Goal: Information Seeking & Learning: Find specific fact

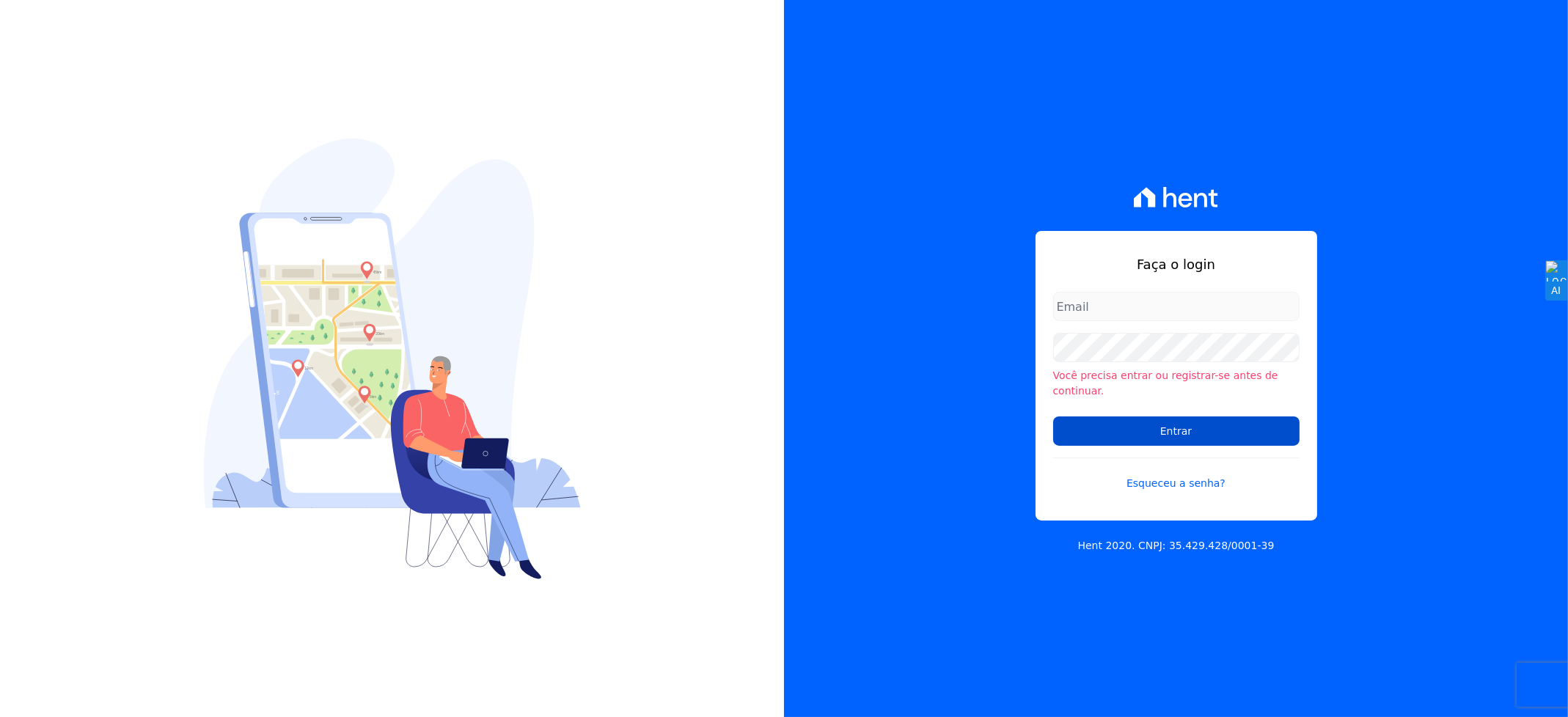
type input "[EMAIL_ADDRESS][DOMAIN_NAME]"
click at [1136, 417] on input "Entrar" at bounding box center [1176, 431] width 247 height 29
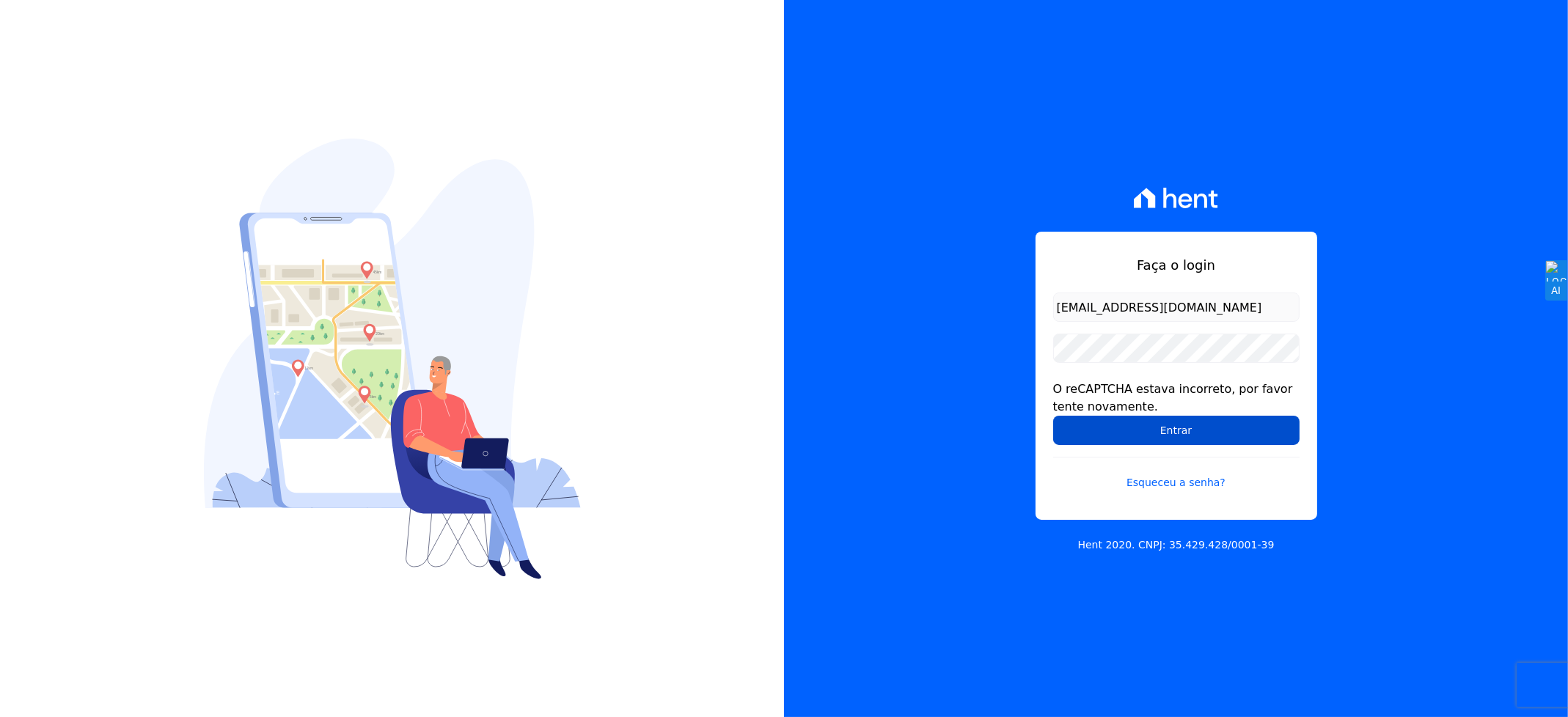
click at [1143, 431] on input "Entrar" at bounding box center [1176, 431] width 247 height 29
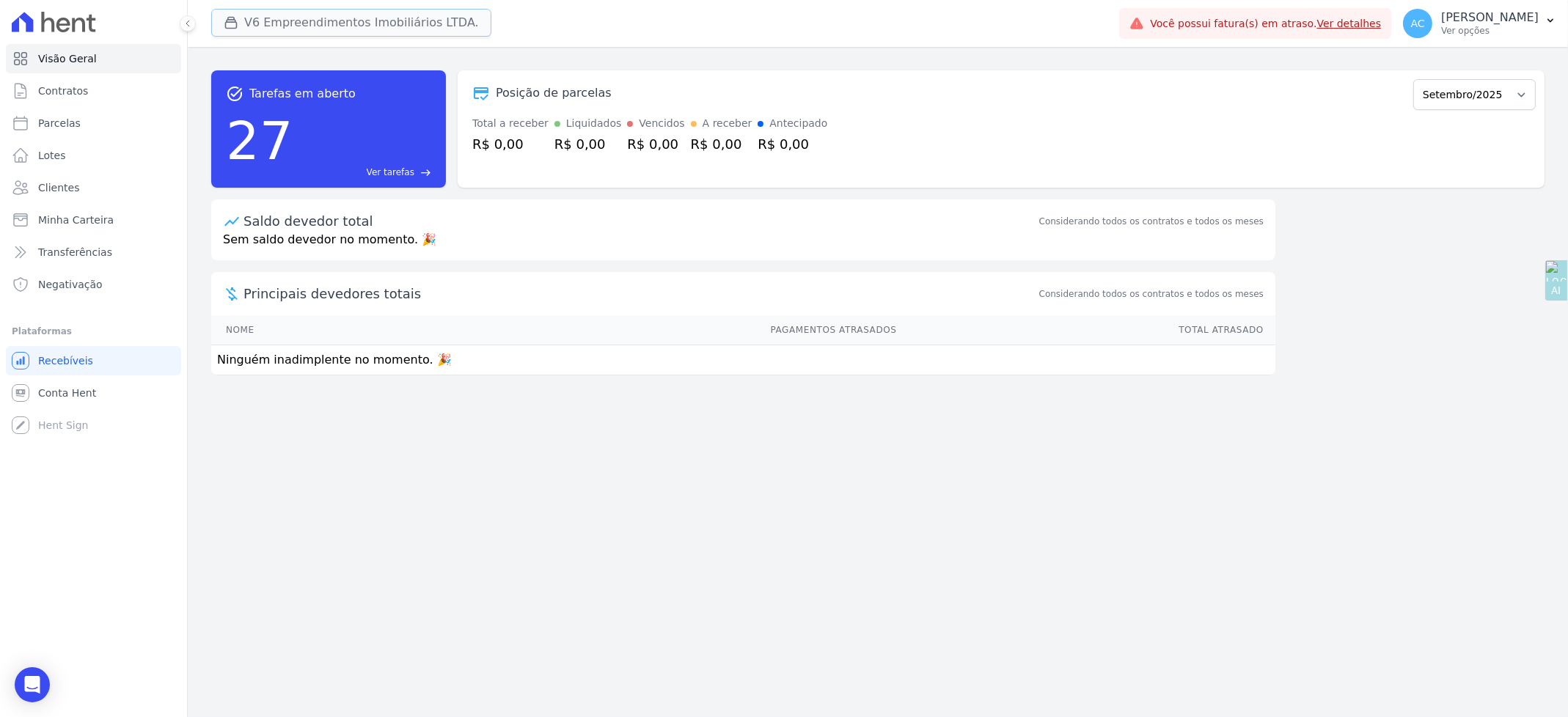
click at [276, 20] on button "V6 Empreendimentos Imobiliários LTDA." at bounding box center [351, 23] width 280 height 28
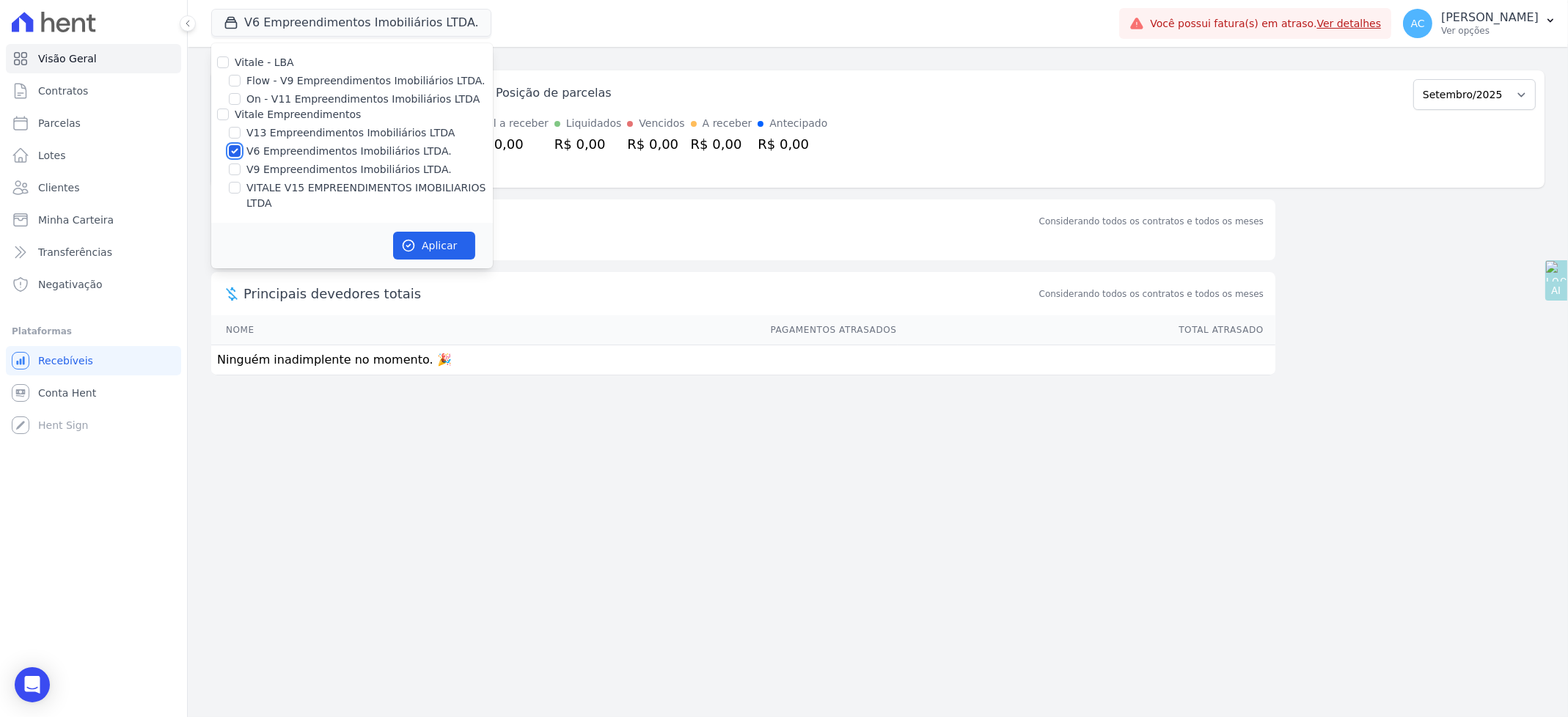
click at [232, 150] on input "V6 Empreendimentos Imobiliários LTDA." at bounding box center [234, 151] width 11 height 11
checkbox input "false"
click at [234, 132] on input "V13 Empreendimentos Imobiliários LTDA" at bounding box center [234, 133] width 11 height 11
checkbox input "true"
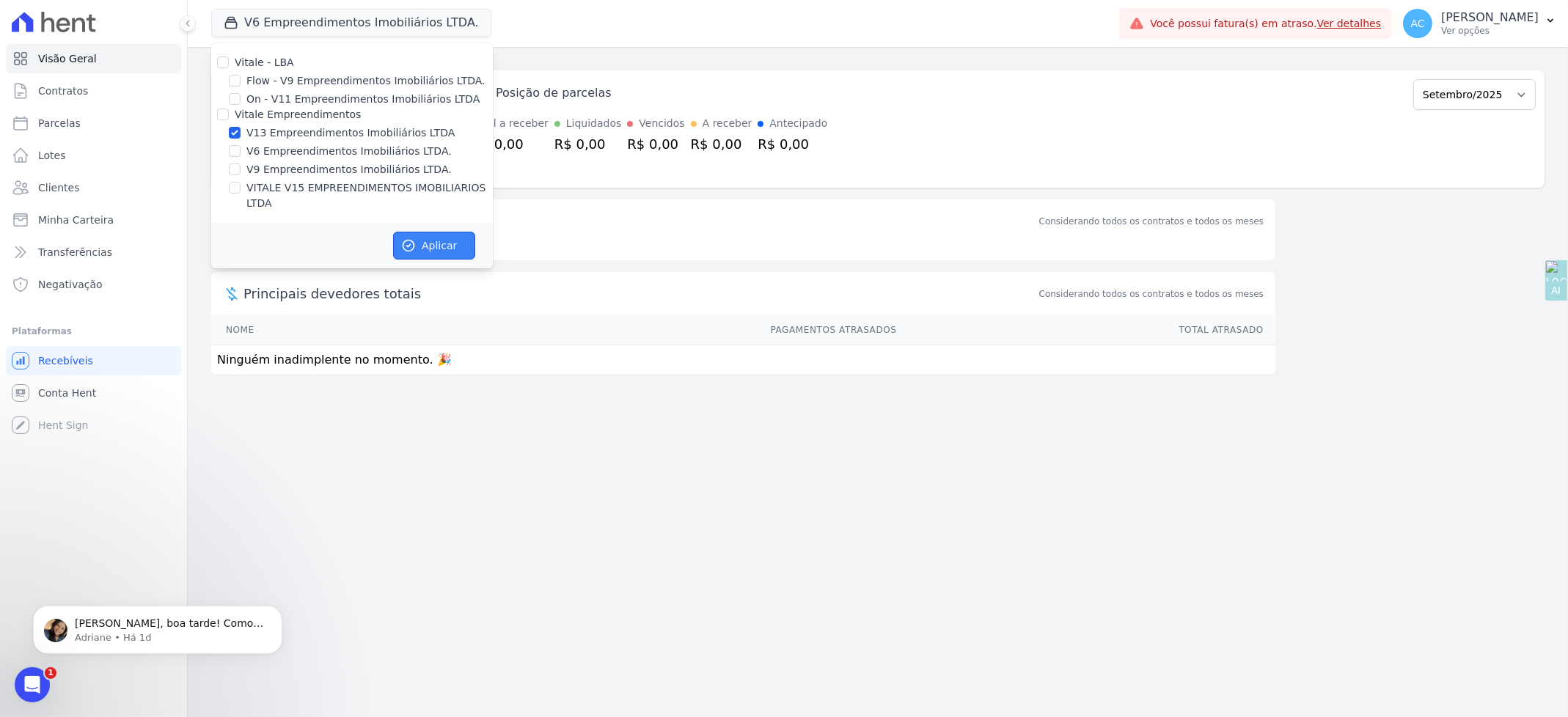
click at [434, 232] on button "Aplicar" at bounding box center [434, 246] width 82 height 28
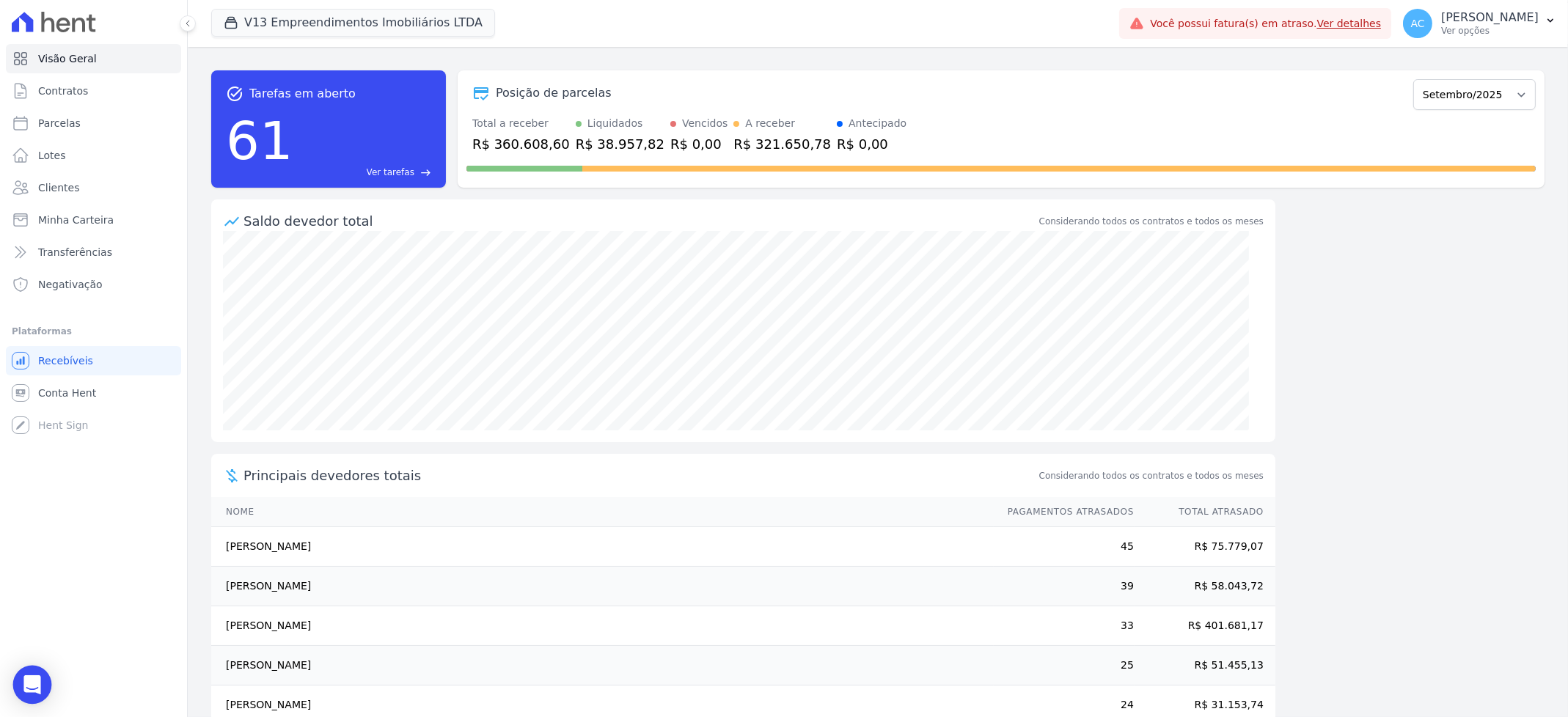
click at [30, 679] on icon "Open Intercom Messenger" at bounding box center [32, 684] width 17 height 19
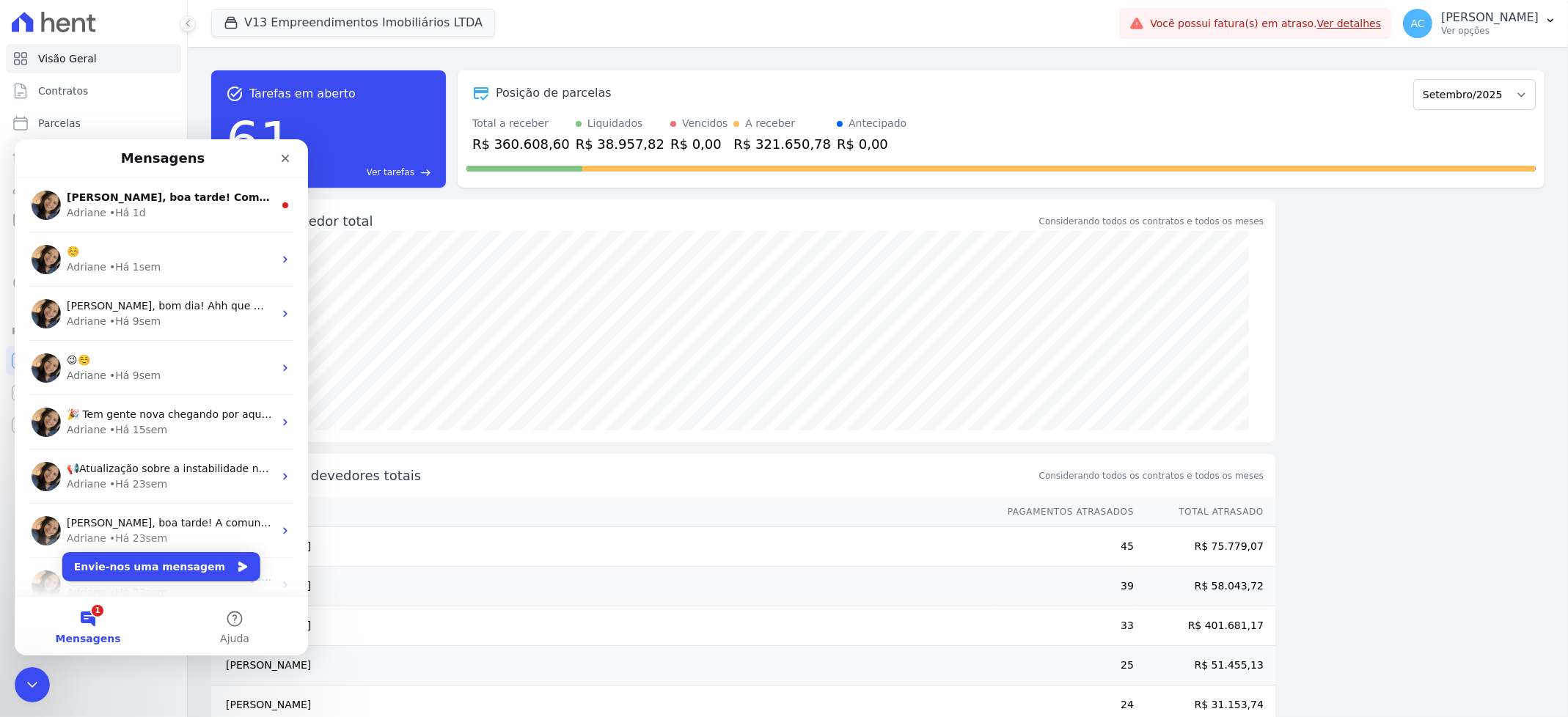
click at [587, 62] on div "task_alt Tarefas em aberto 61 Ver tarefas east Posição de parcelas Agosto/2023 …" at bounding box center [877, 129] width 1333 height 141
click at [284, 157] on icon "Fechar" at bounding box center [286, 158] width 8 height 8
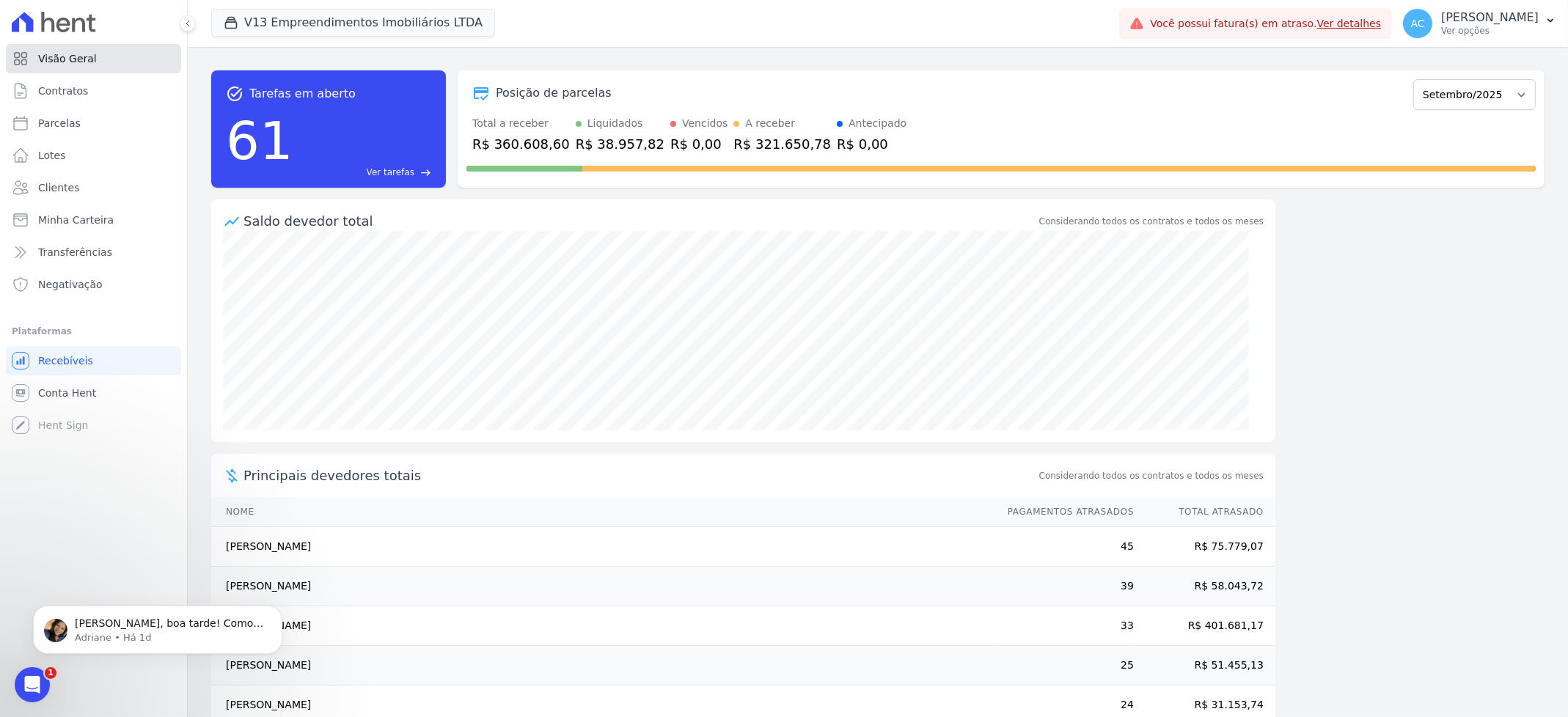
click at [77, 53] on span "Visão Geral" at bounding box center [68, 59] width 59 height 15
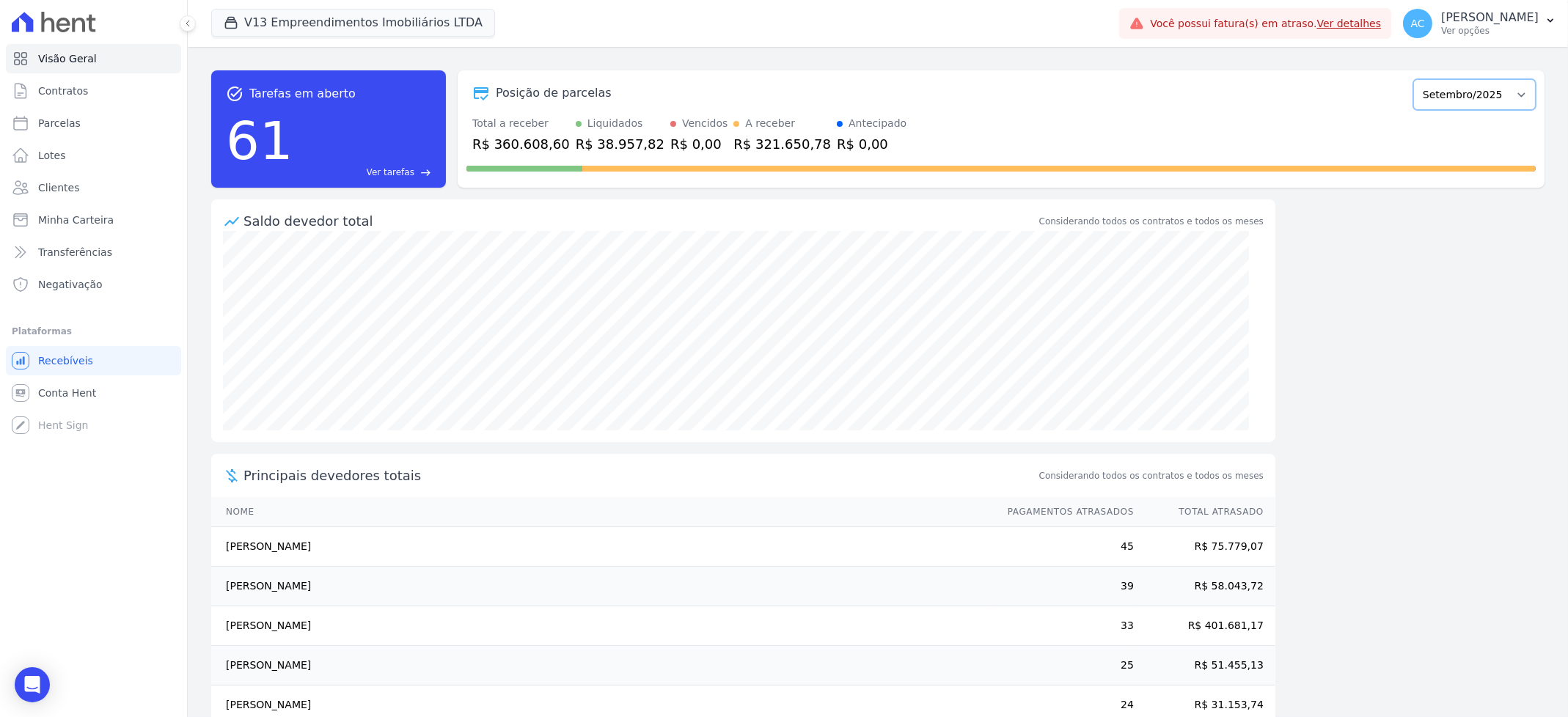
click at [1494, 97] on select "Agosto/2023 Setembro/2023 Outubro/2023 Novembro/2023 Dezembro/2023 Janeiro/2024…" at bounding box center [1474, 94] width 122 height 31
select select "01/2025"
click at [1413, 79] on select "Agosto/2023 Setembro/2023 Outubro/2023 Novembro/2023 Dezembro/2023 Janeiro/2024…" at bounding box center [1474, 94] width 122 height 31
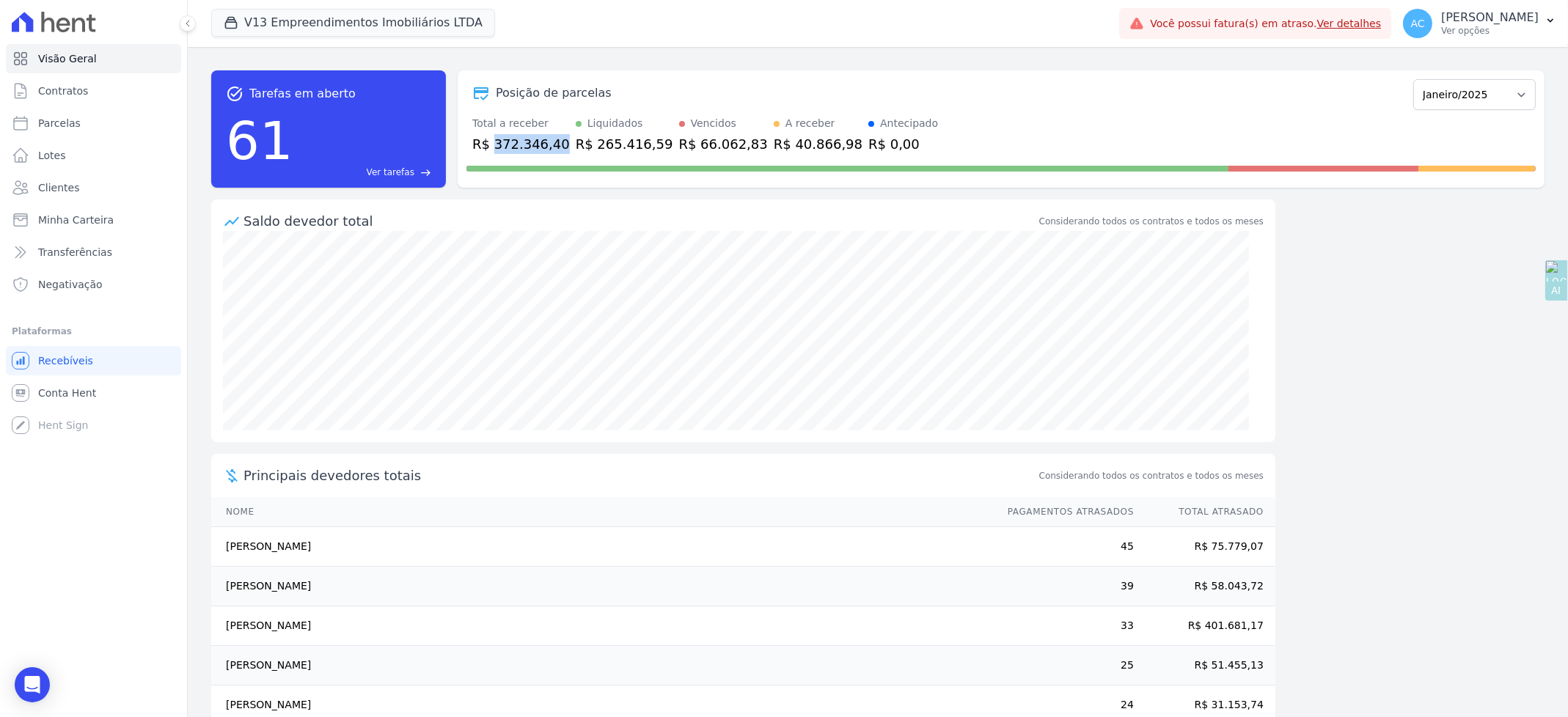
drag, startPoint x: 492, startPoint y: 146, endPoint x: 551, endPoint y: 140, distance: 59.3
click at [551, 140] on div "R$ 372.346,40" at bounding box center [521, 144] width 98 height 20
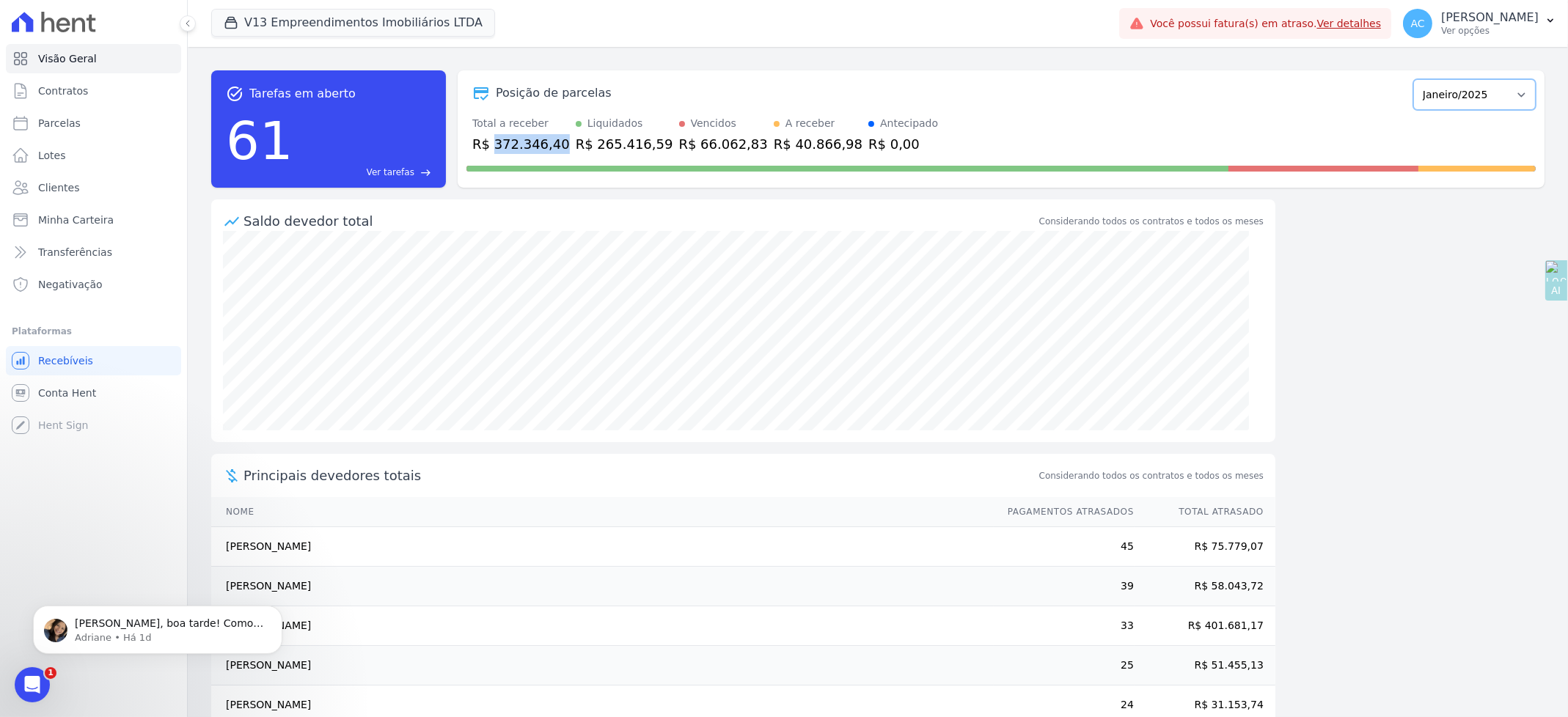
drag, startPoint x: 1474, startPoint y: 83, endPoint x: 1468, endPoint y: 96, distance: 14.3
click at [1471, 83] on select "Agosto/2023 Setembro/2023 Outubro/2023 Novembro/2023 Dezembro/2023 Janeiro/2024…" at bounding box center [1474, 94] width 122 height 31
select select "02/2025"
click at [1413, 79] on select "Agosto/2023 Setembro/2023 Outubro/2023 Novembro/2023 Dezembro/2023 Janeiro/2024…" at bounding box center [1474, 94] width 122 height 31
drag, startPoint x: 492, startPoint y: 146, endPoint x: 551, endPoint y: 139, distance: 59.4
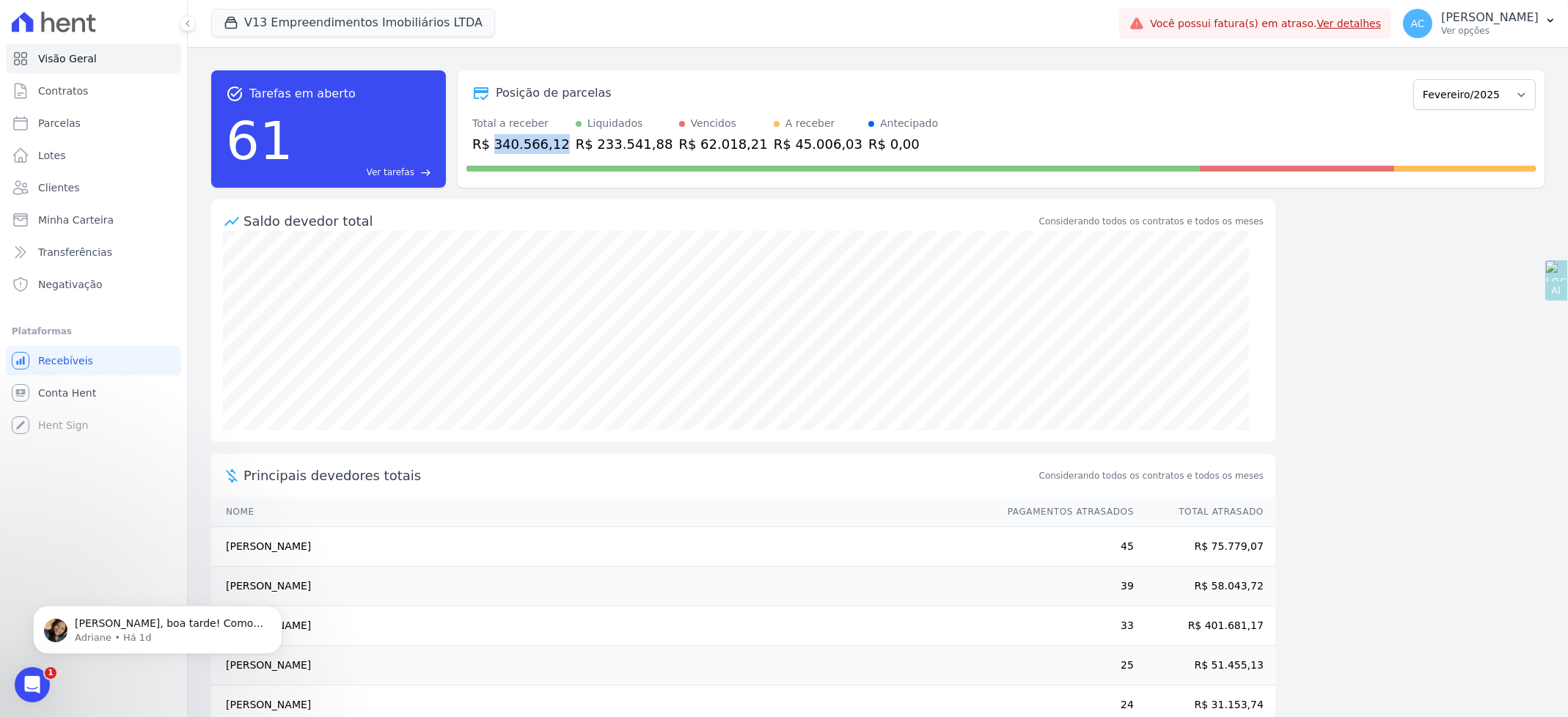
click at [551, 139] on div "R$ 340.566,12" at bounding box center [521, 144] width 98 height 20
copy div "340.566,12"
click at [1500, 96] on select "Agosto/2023 Setembro/2023 Outubro/2023 Novembro/2023 Dezembro/2023 Janeiro/2024…" at bounding box center [1474, 94] width 122 height 31
select select "03/2025"
click at [1413, 79] on select "Agosto/2023 Setembro/2023 Outubro/2023 Novembro/2023 Dezembro/2023 Janeiro/2024…" at bounding box center [1474, 94] width 122 height 31
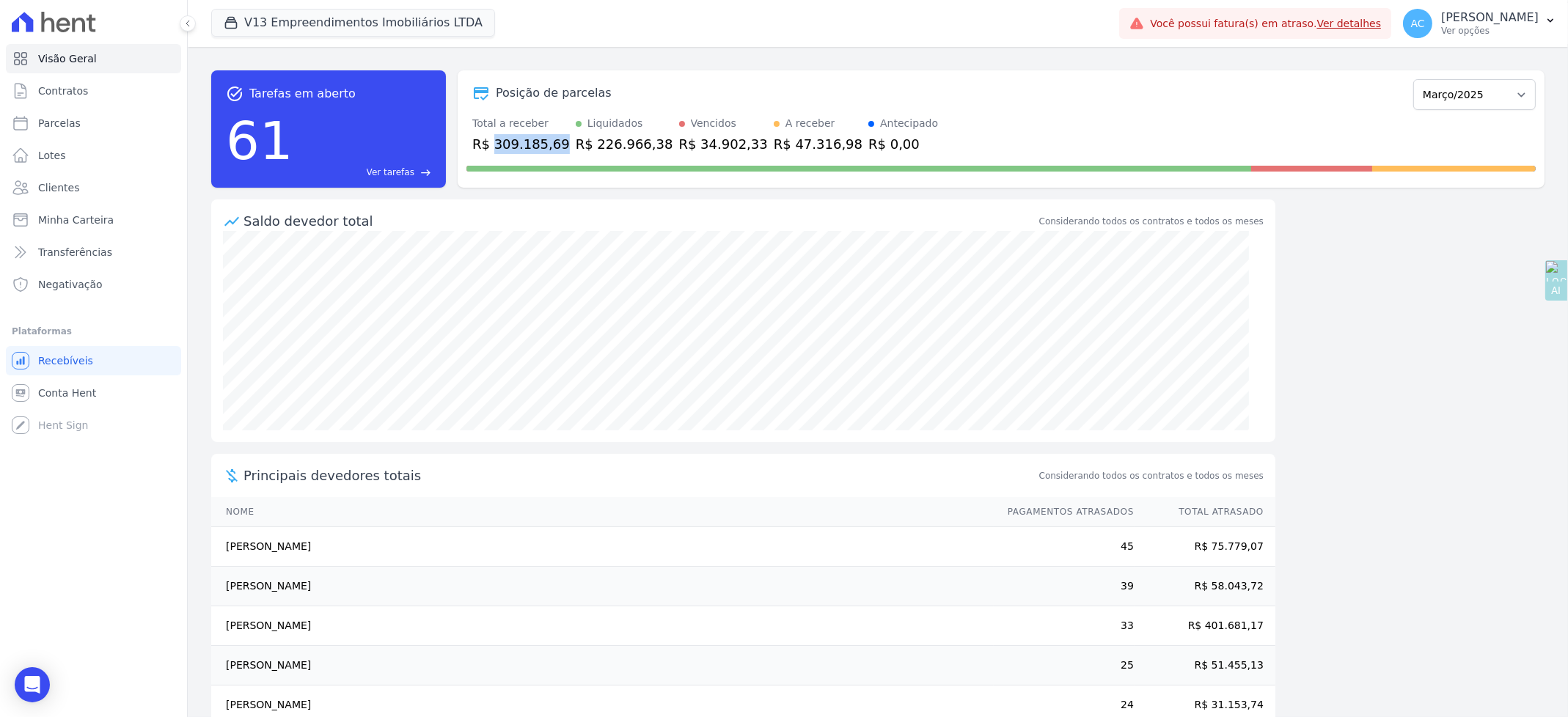
drag, startPoint x: 493, startPoint y: 138, endPoint x: 553, endPoint y: 146, distance: 60.5
click at [553, 146] on div "R$ 309.185,69" at bounding box center [521, 144] width 98 height 20
copy div "309.185,69"
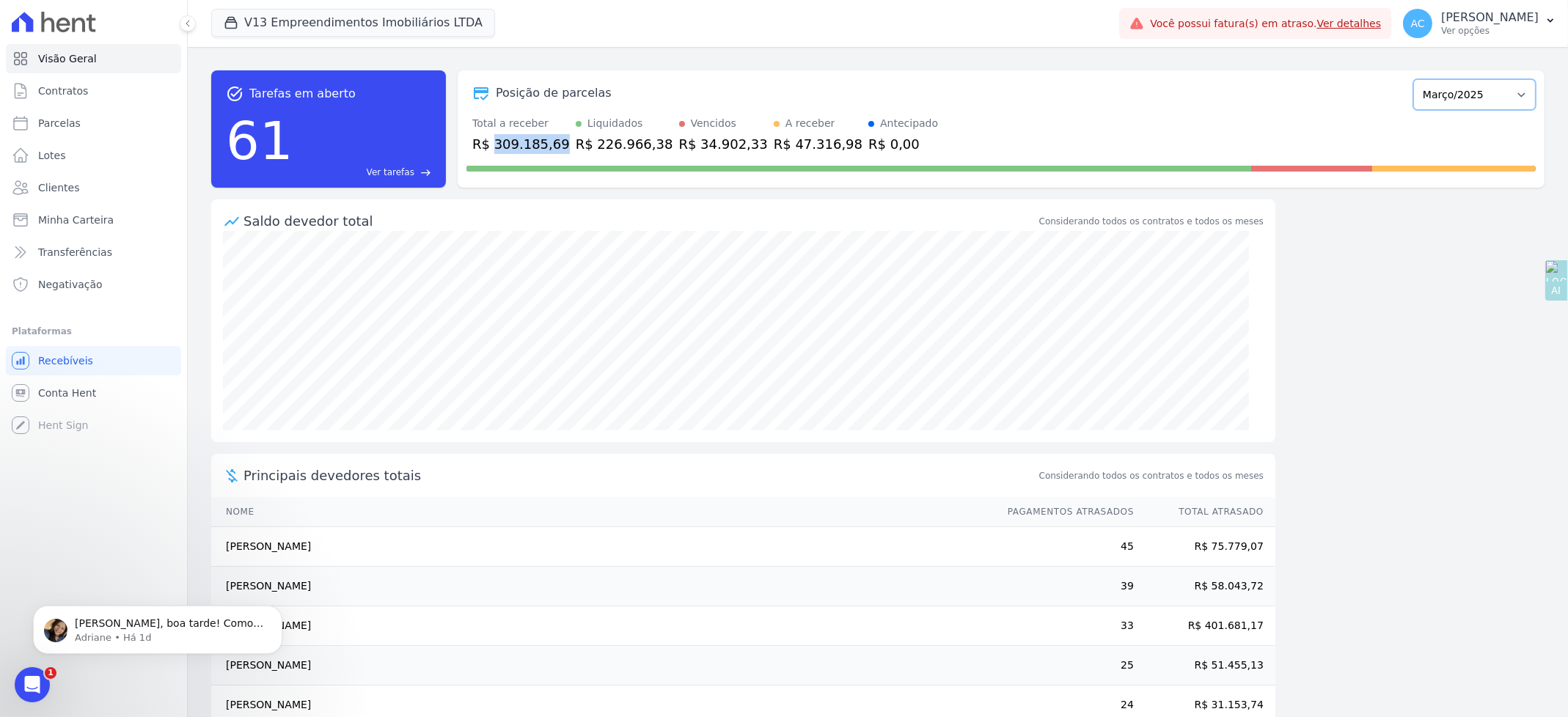
drag, startPoint x: 1467, startPoint y: 97, endPoint x: 1470, endPoint y: 108, distance: 11.4
click at [1467, 97] on select "Agosto/2023 Setembro/2023 Outubro/2023 Novembro/2023 Dezembro/2023 Janeiro/2024…" at bounding box center [1474, 94] width 122 height 31
select select "04/2025"
click at [1413, 79] on select "Agosto/2023 Setembro/2023 Outubro/2023 Novembro/2023 Dezembro/2023 Janeiro/2024…" at bounding box center [1474, 94] width 122 height 31
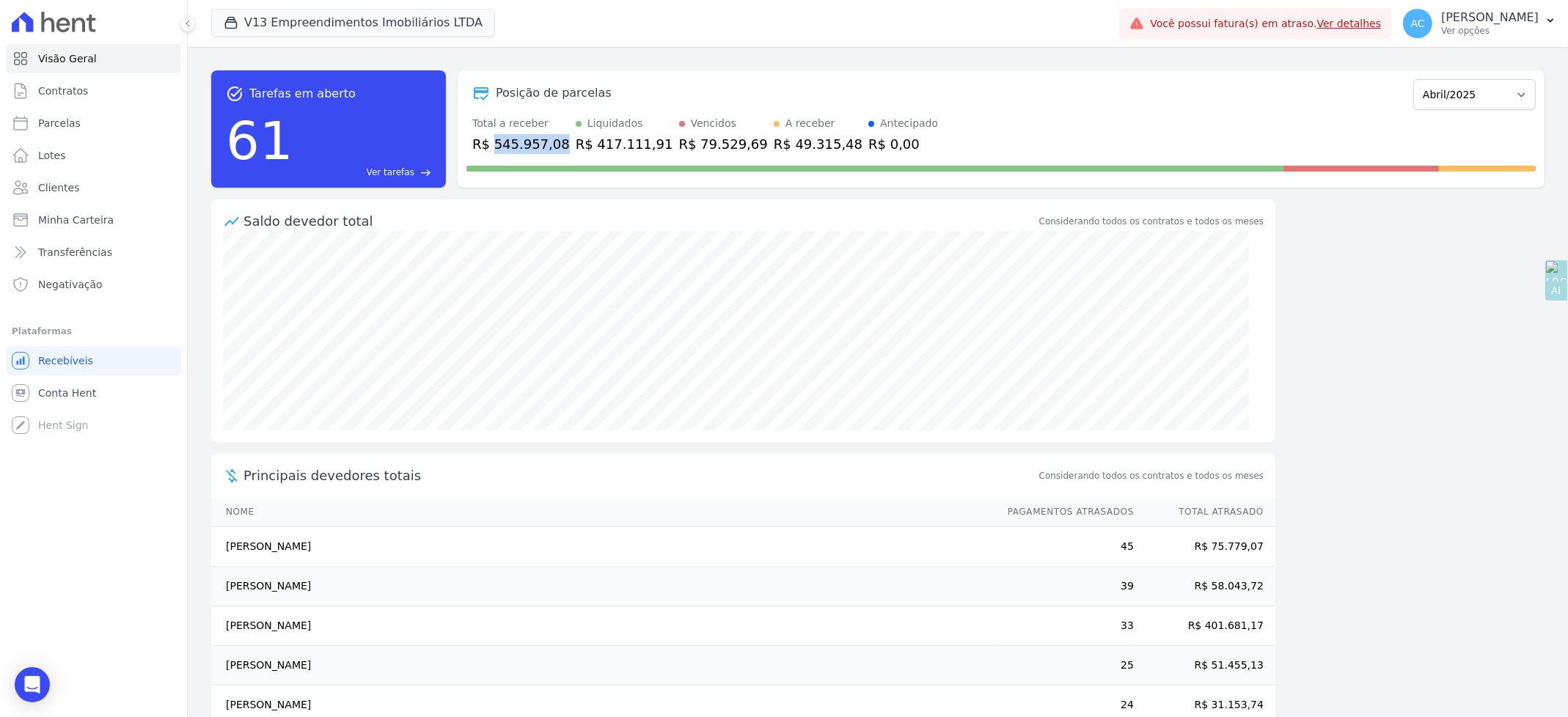
drag, startPoint x: 492, startPoint y: 145, endPoint x: 553, endPoint y: 146, distance: 61.0
click at [553, 146] on div "R$ 545.957,08" at bounding box center [521, 144] width 98 height 20
copy div "545.957,08"
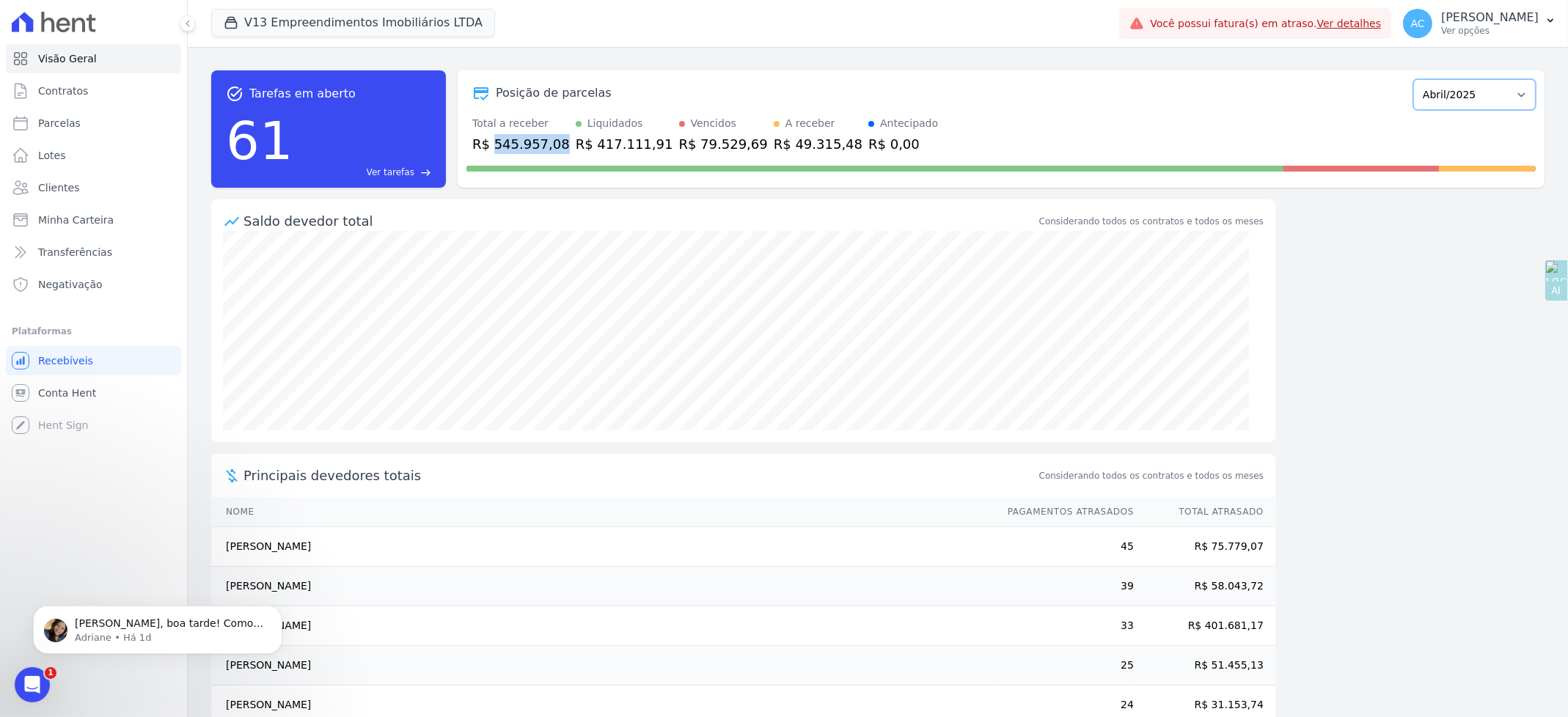
drag, startPoint x: 1480, startPoint y: 97, endPoint x: 1479, endPoint y: 107, distance: 10.0
click at [1480, 97] on select "Agosto/2023 Setembro/2023 Outubro/2023 Novembro/2023 Dezembro/2023 Janeiro/2024…" at bounding box center [1474, 94] width 122 height 31
select select "05/2025"
click at [1413, 79] on select "Agosto/2023 Setembro/2023 Outubro/2023 Novembro/2023 Dezembro/2023 Janeiro/2024…" at bounding box center [1474, 94] width 122 height 31
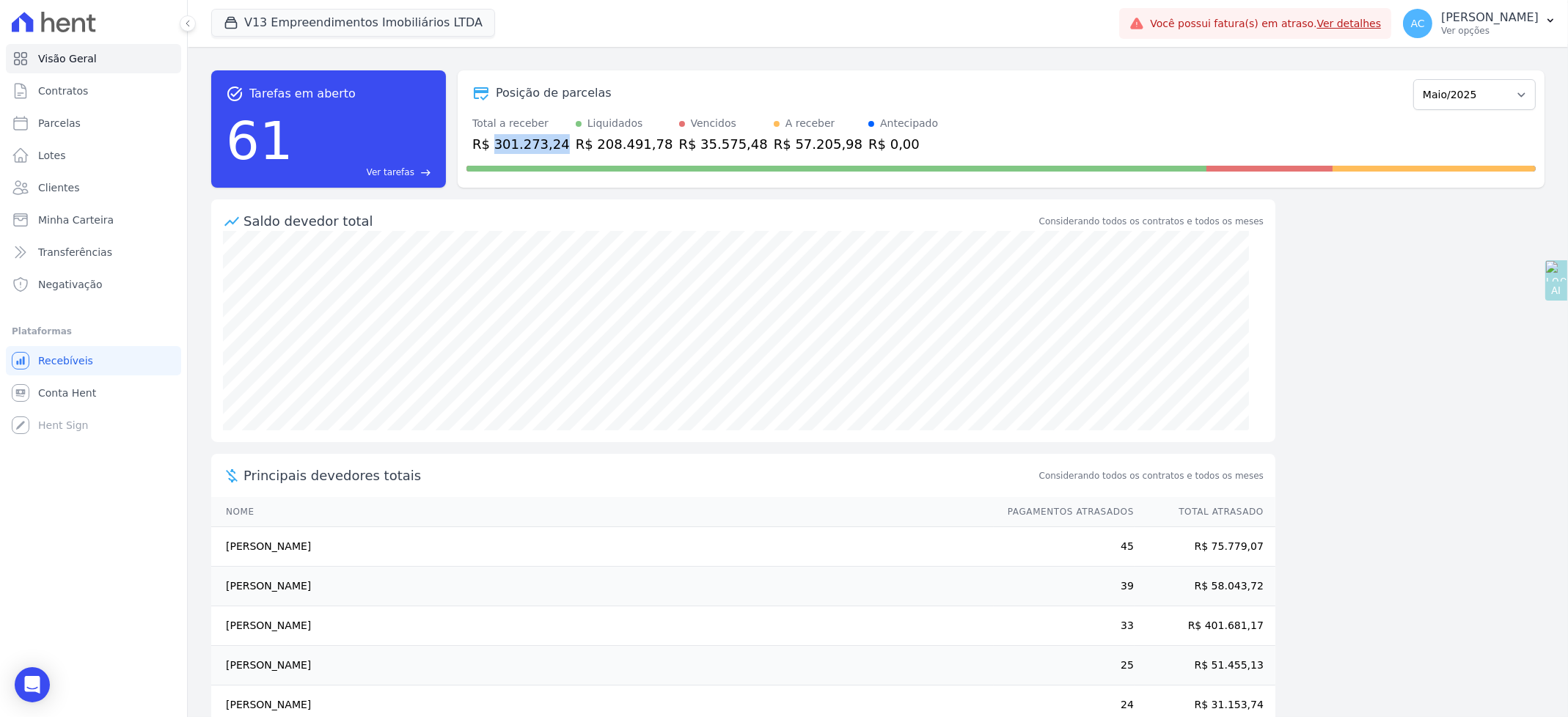
drag, startPoint x: 493, startPoint y: 142, endPoint x: 552, endPoint y: 144, distance: 59.0
click at [552, 144] on div "R$ 301.273,24" at bounding box center [521, 144] width 98 height 20
copy div "301.273,24"
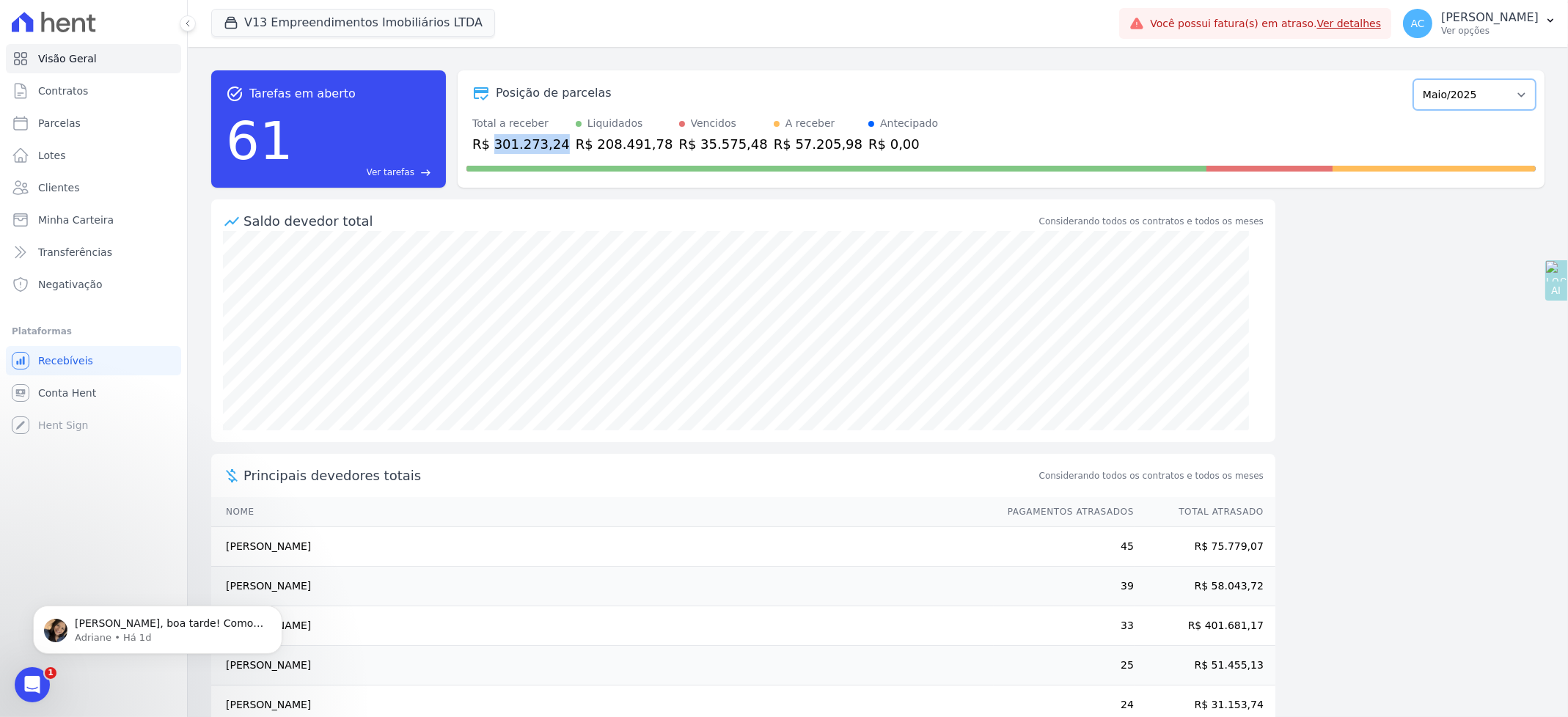
click at [1458, 89] on select "Agosto/2023 Setembro/2023 Outubro/2023 Novembro/2023 Dezembro/2023 Janeiro/2024…" at bounding box center [1474, 94] width 122 height 31
select select "06/2025"
click at [1413, 79] on select "Agosto/2023 Setembro/2023 Outubro/2023 Novembro/2023 Dezembro/2023 Janeiro/2024…" at bounding box center [1474, 94] width 122 height 31
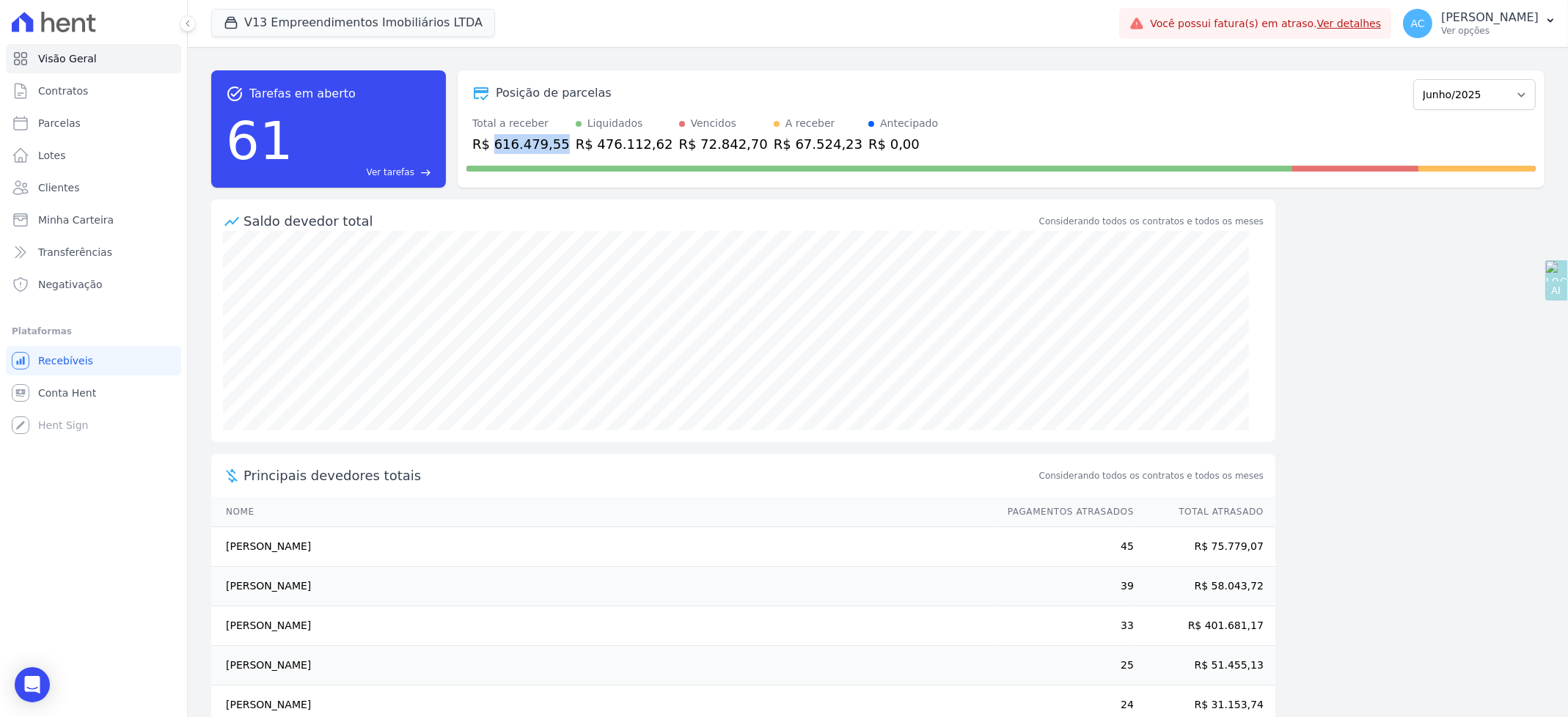
drag, startPoint x: 493, startPoint y: 140, endPoint x: 551, endPoint y: 139, distance: 58.0
click at [551, 139] on div "R$ 616.479,55" at bounding box center [521, 144] width 98 height 20
copy div "616.479,55"
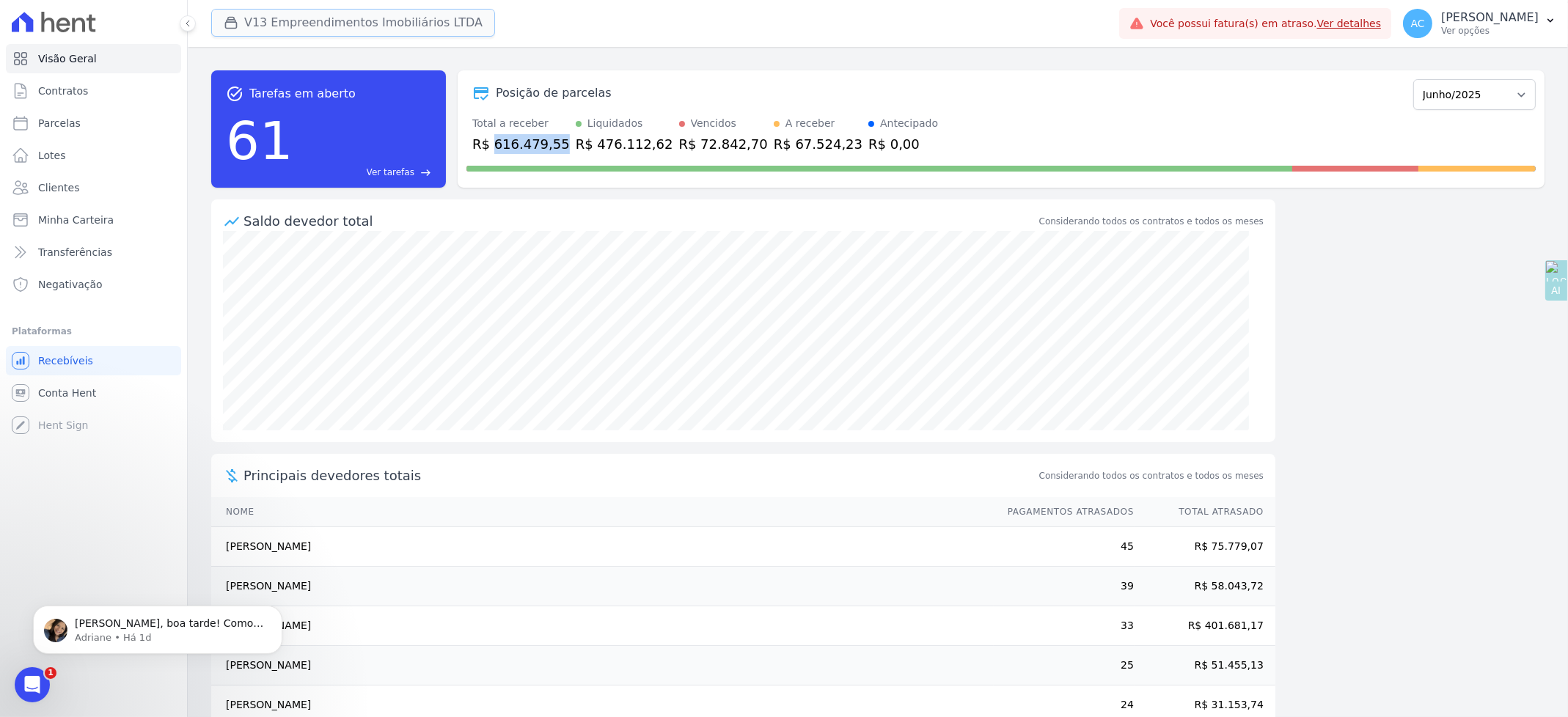
click at [316, 11] on button "V13 Empreendimentos Imobiliários LTDA" at bounding box center [353, 23] width 284 height 28
